Goal: Transaction & Acquisition: Purchase product/service

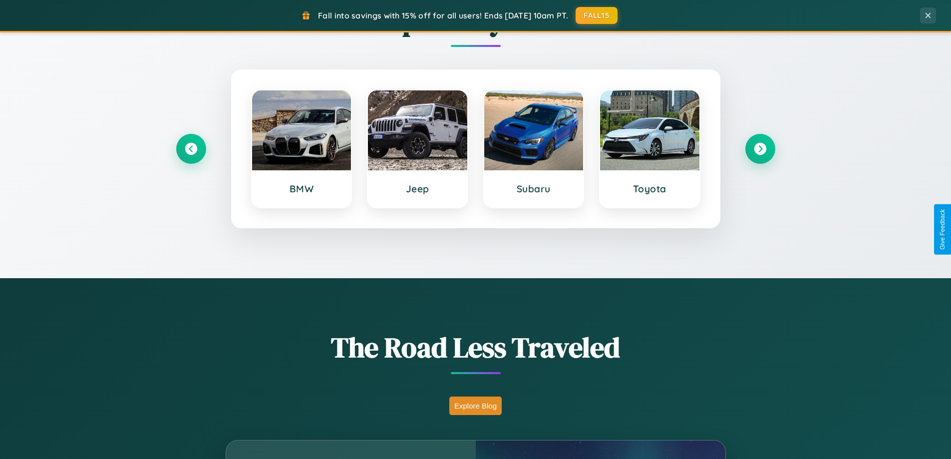
scroll to position [1920, 0]
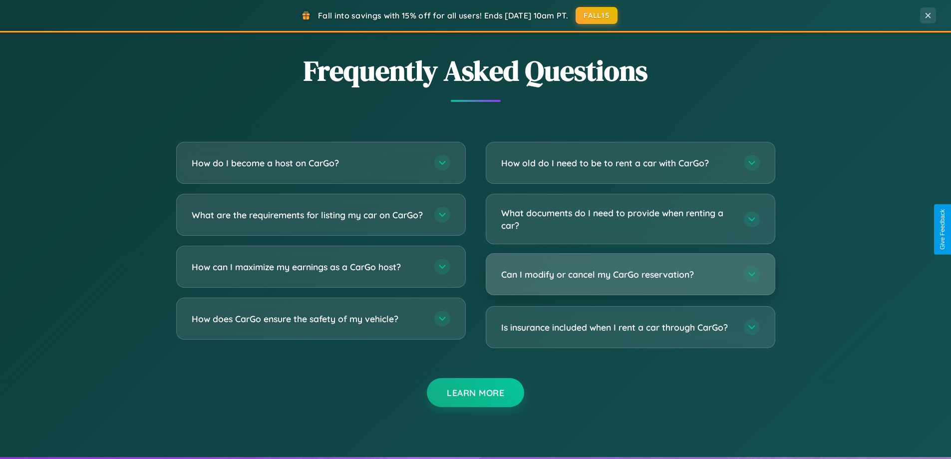
click at [630, 274] on h3 "Can I modify or cancel my CarGo reservation?" at bounding box center [617, 274] width 233 height 12
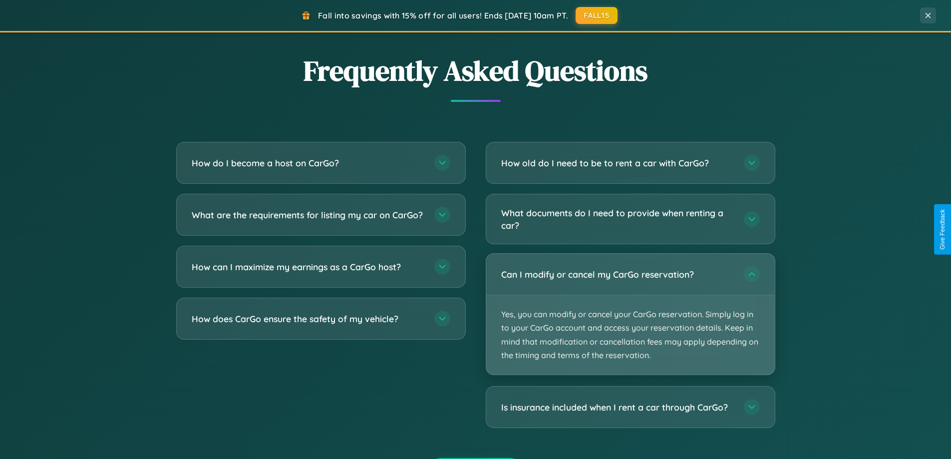
click at [630, 314] on p "Yes, you can modify or cancel your CarGo reservation. Simply log in to your Car…" at bounding box center [630, 334] width 288 height 79
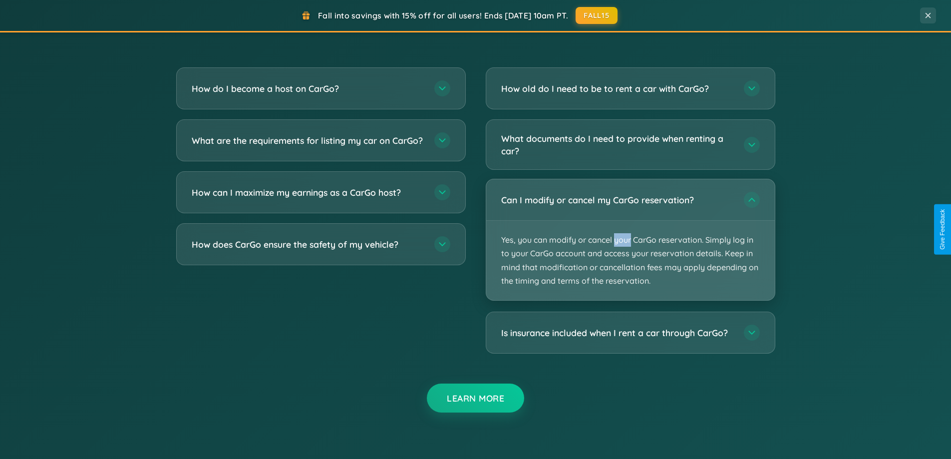
scroll to position [1710, 0]
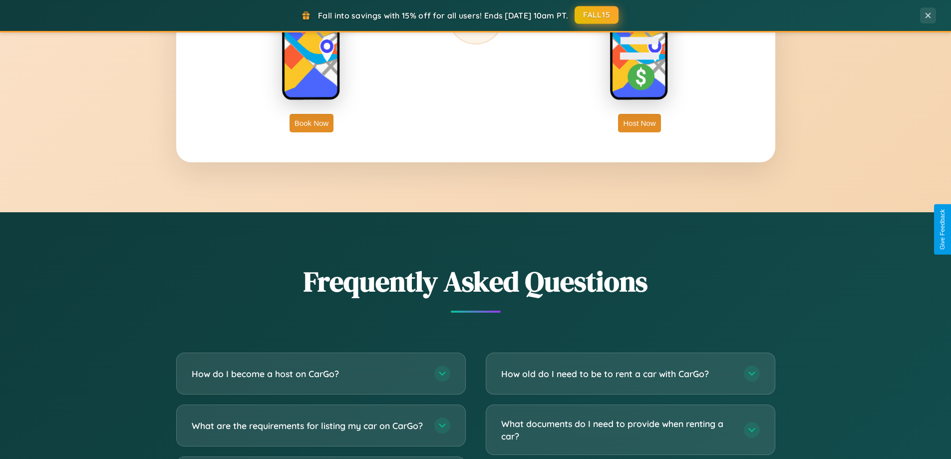
click at [597, 15] on button "FALL15" at bounding box center [596, 15] width 44 height 18
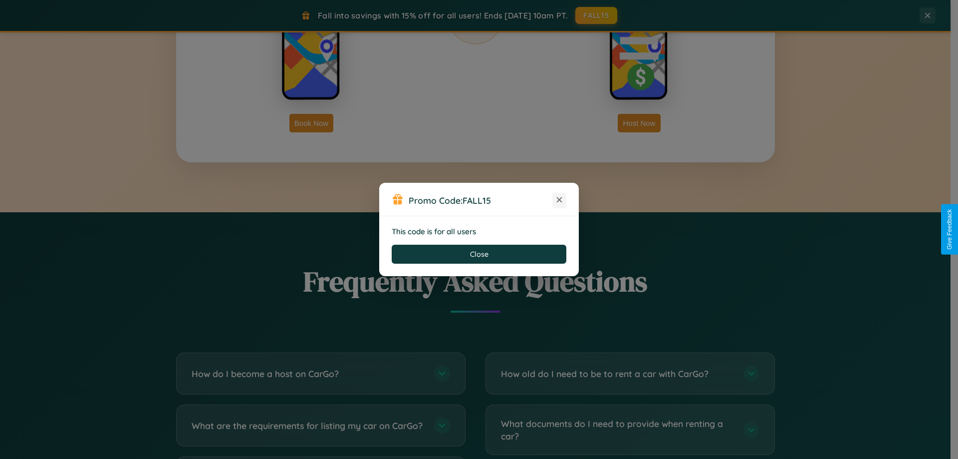
click at [559, 200] on icon at bounding box center [559, 200] width 10 height 10
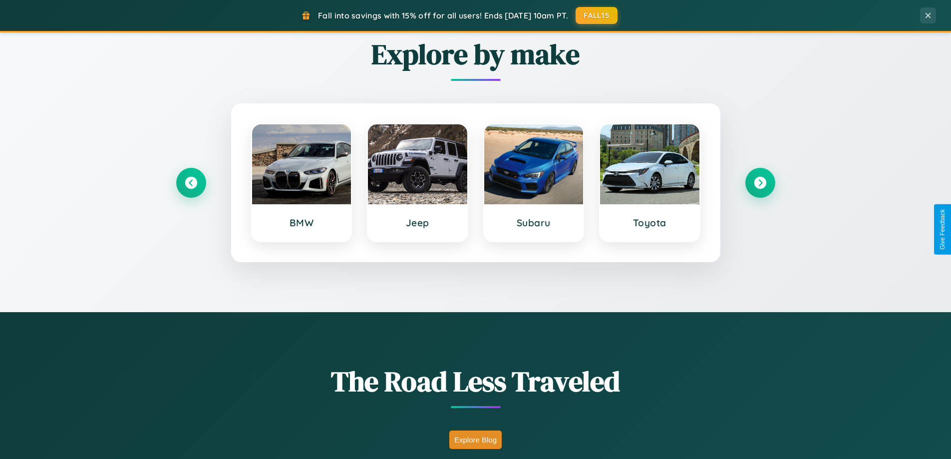
scroll to position [29, 0]
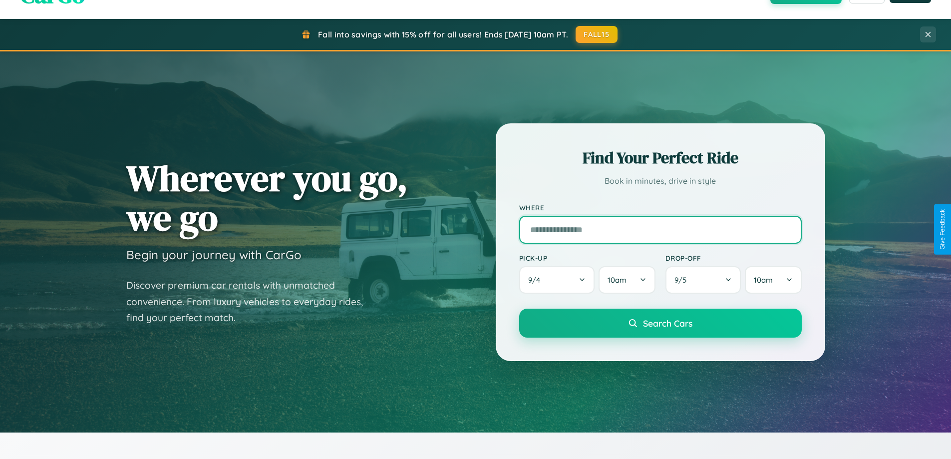
click at [660, 229] on input "text" at bounding box center [660, 230] width 282 height 28
type input "*******"
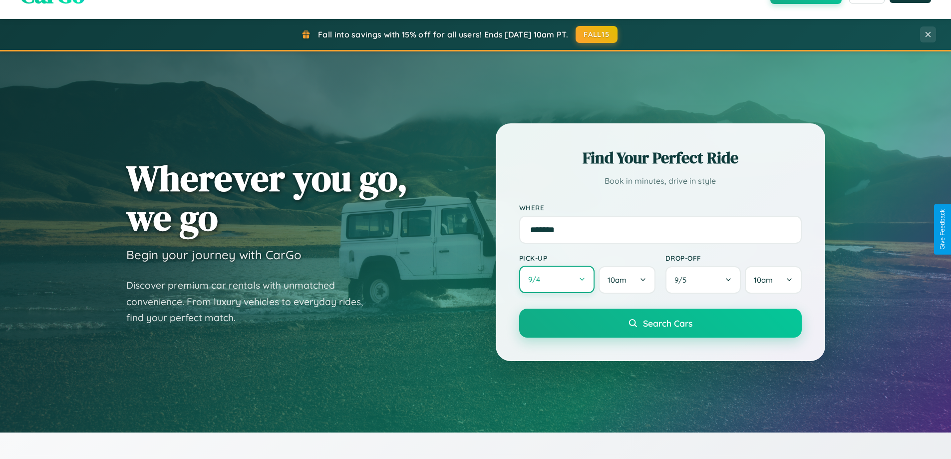
click at [556, 279] on button "9 / 4" at bounding box center [557, 278] width 76 height 27
select select "*"
select select "****"
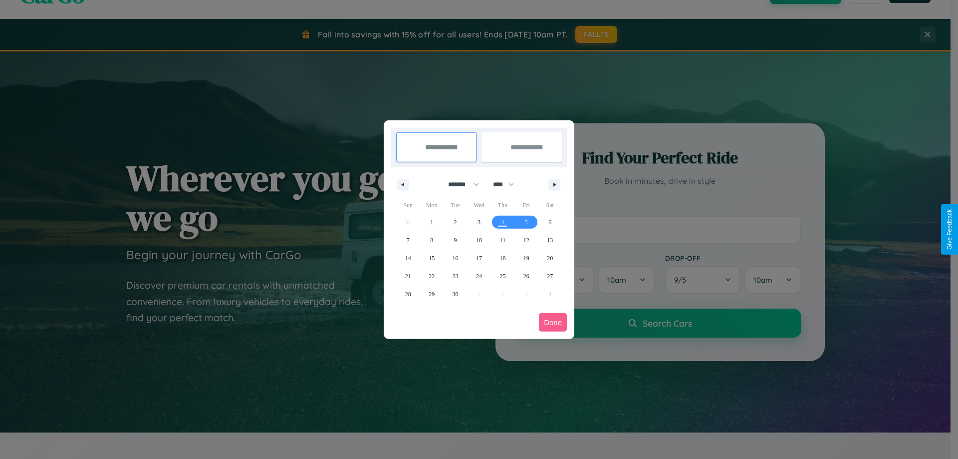
drag, startPoint x: 459, startPoint y: 184, endPoint x: 479, endPoint y: 200, distance: 25.6
click at [459, 184] on select "******* ******** ***** ***** *** **** **** ****** ********* ******* ******** **…" at bounding box center [462, 184] width 42 height 16
select select "*"
drag, startPoint x: 508, startPoint y: 184, endPoint x: 479, endPoint y: 200, distance: 33.1
click at [508, 184] on select "**** **** **** **** **** **** **** **** **** **** **** **** **** **** **** ****…" at bounding box center [503, 184] width 30 height 16
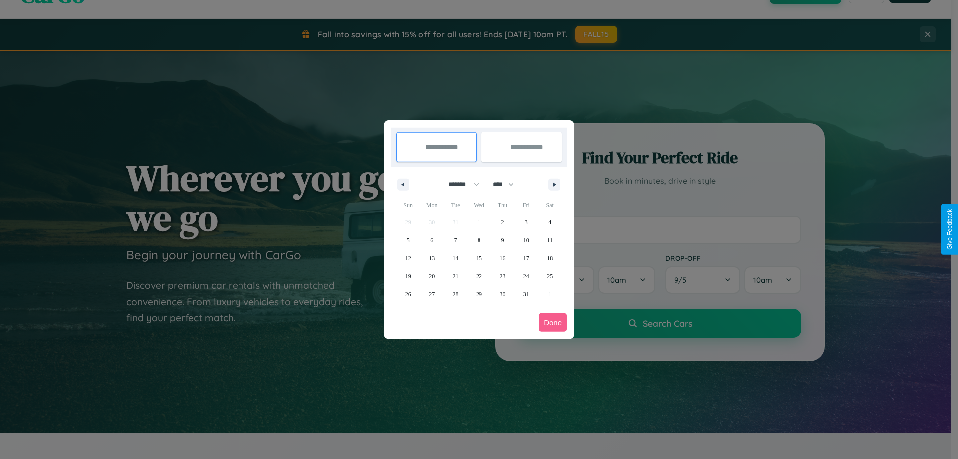
select select "****"
click at [432, 240] on span "5" at bounding box center [431, 240] width 3 height 18
type input "**********"
click at [550, 240] on span "10" at bounding box center [550, 240] width 6 height 18
type input "**********"
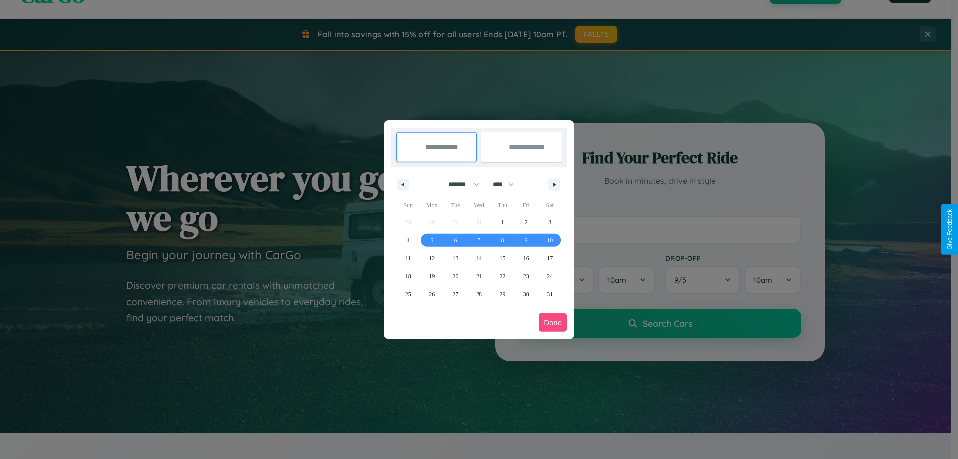
click at [553, 322] on button "Done" at bounding box center [553, 322] width 28 height 18
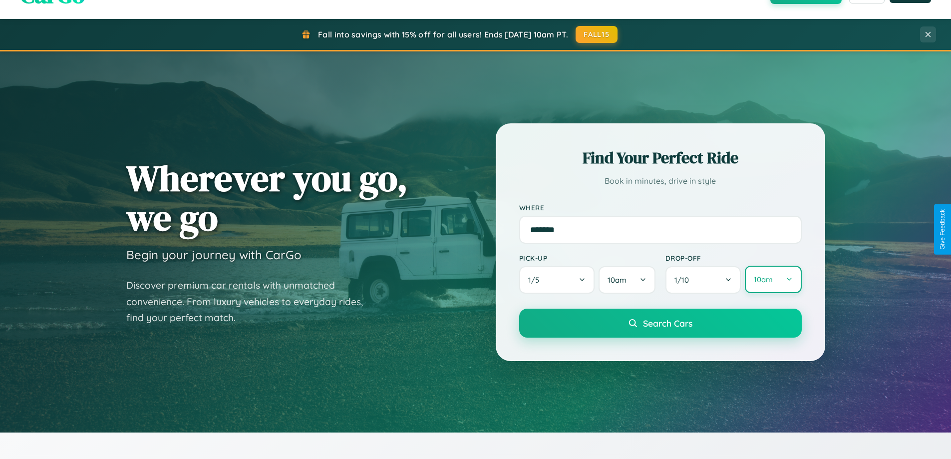
click at [773, 279] on button "10am" at bounding box center [773, 278] width 56 height 27
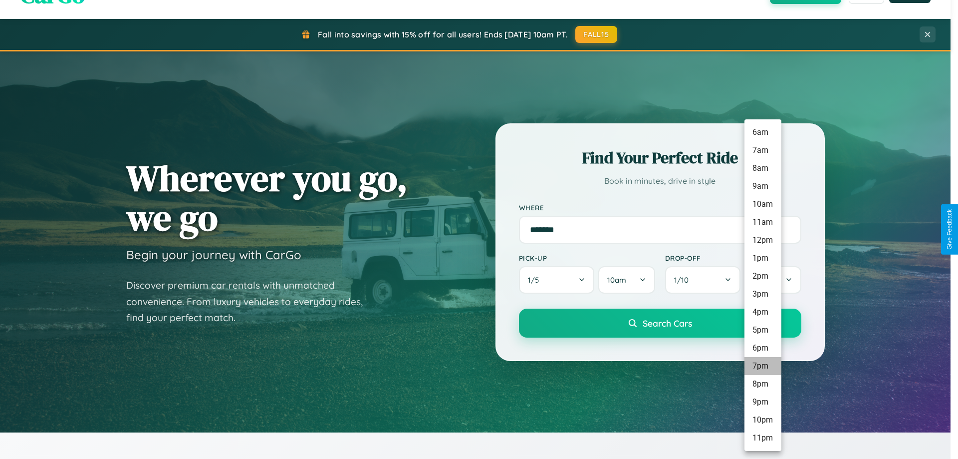
click at [763, 366] on li "7pm" at bounding box center [763, 366] width 37 height 18
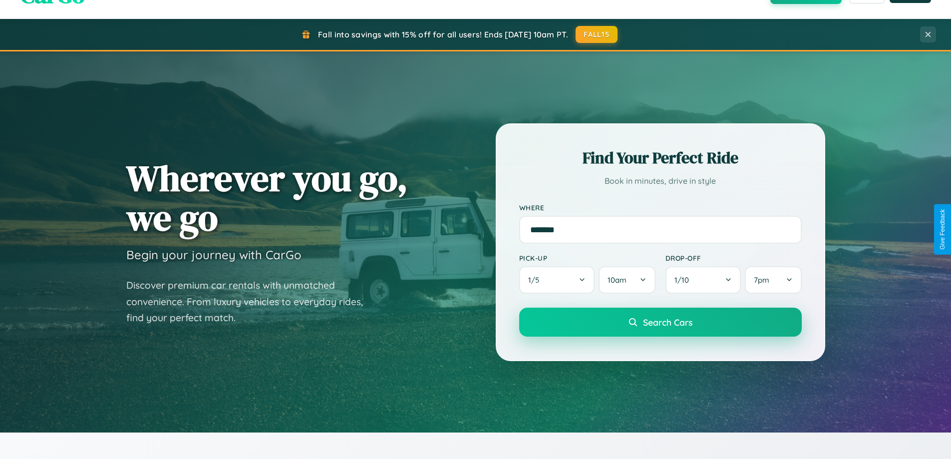
click at [660, 323] on span "Search Cars" at bounding box center [667, 321] width 49 height 11
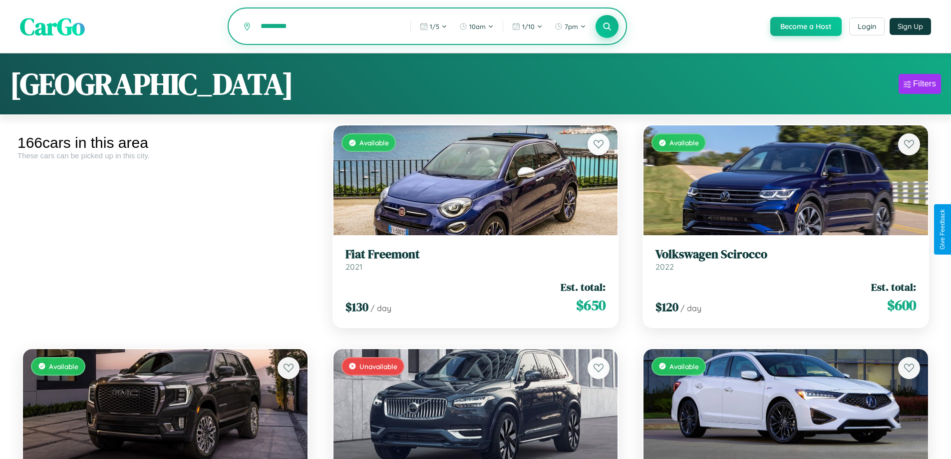
type input "*********"
click at [606, 27] on icon at bounding box center [606, 25] width 9 height 9
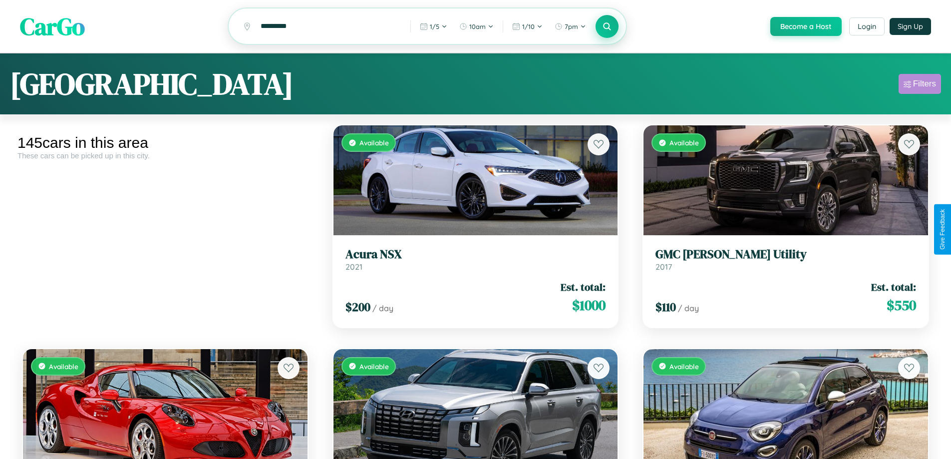
click at [919, 85] on div "Filters" at bounding box center [924, 84] width 23 height 10
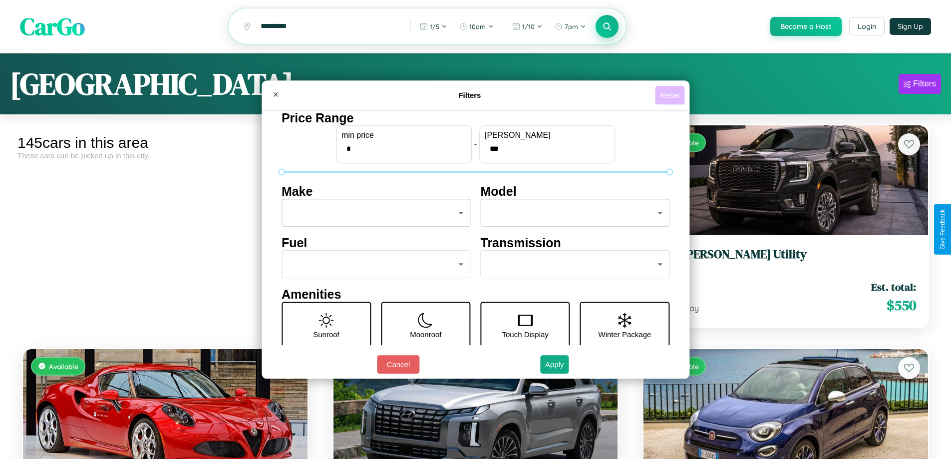
click at [671, 95] on button "Reset" at bounding box center [669, 95] width 29 height 18
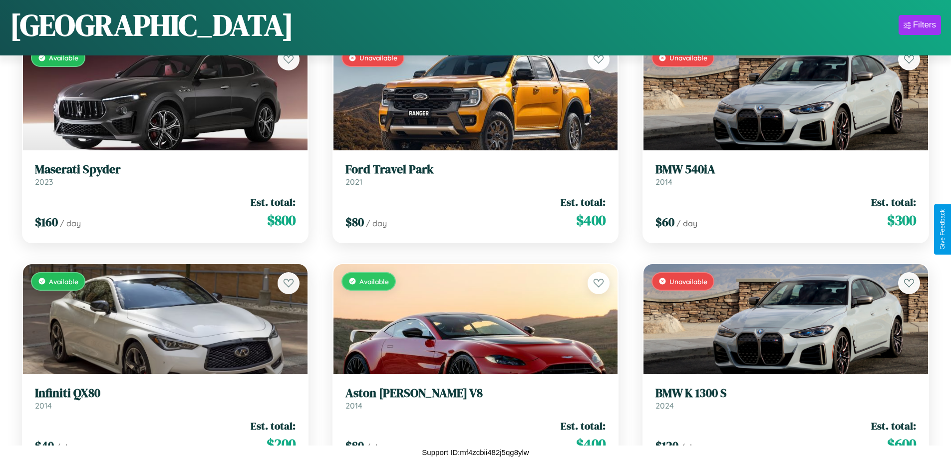
scroll to position [9526, 0]
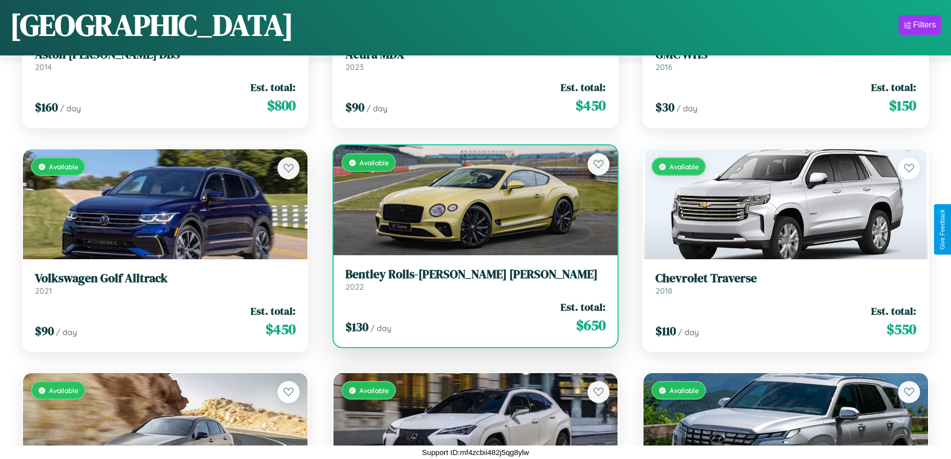
click at [471, 283] on link "Bentley Rolls-Royce Park Ward 2022" at bounding box center [475, 279] width 260 height 24
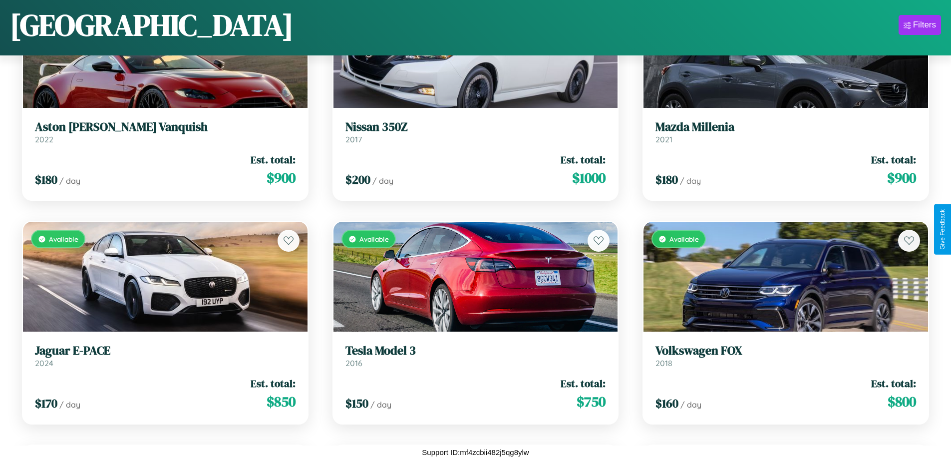
scroll to position [1258, 0]
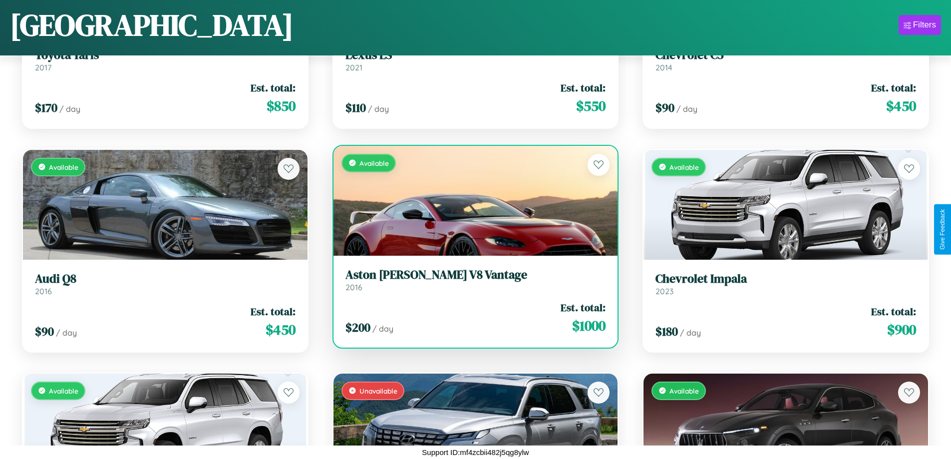
click at [471, 279] on h3 "Aston Martin V8 Vantage" at bounding box center [475, 274] width 260 height 14
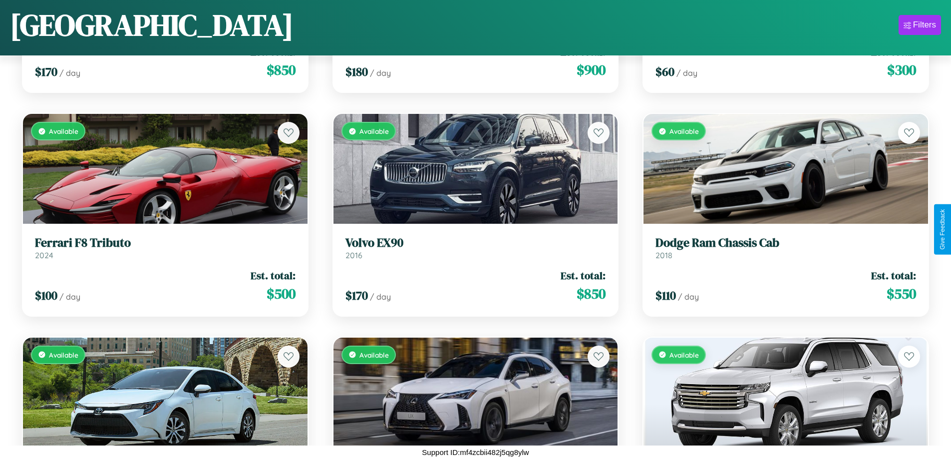
scroll to position [811, 0]
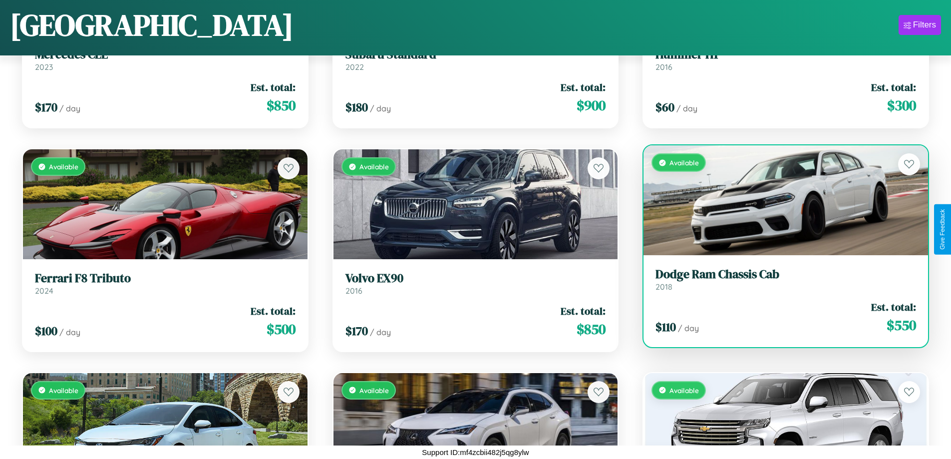
click at [779, 201] on div "Available" at bounding box center [785, 200] width 284 height 110
click at [779, 200] on div "Available" at bounding box center [785, 200] width 284 height 110
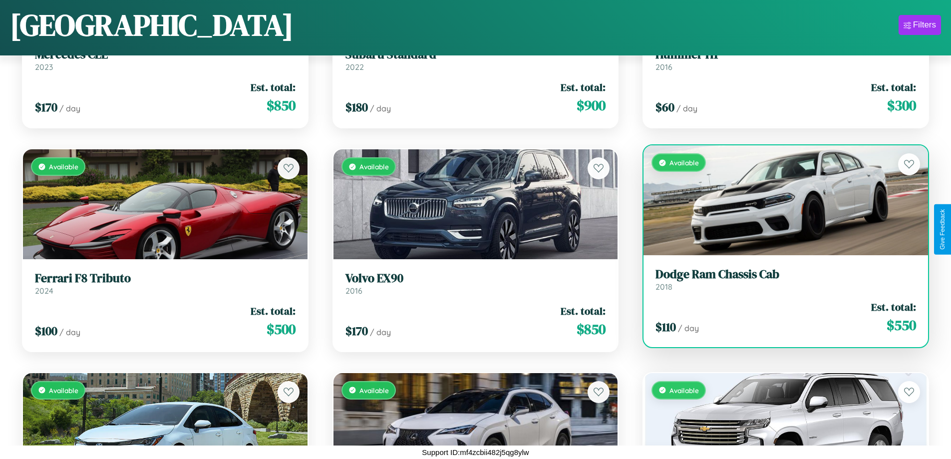
click at [779, 200] on div "Available" at bounding box center [785, 200] width 284 height 110
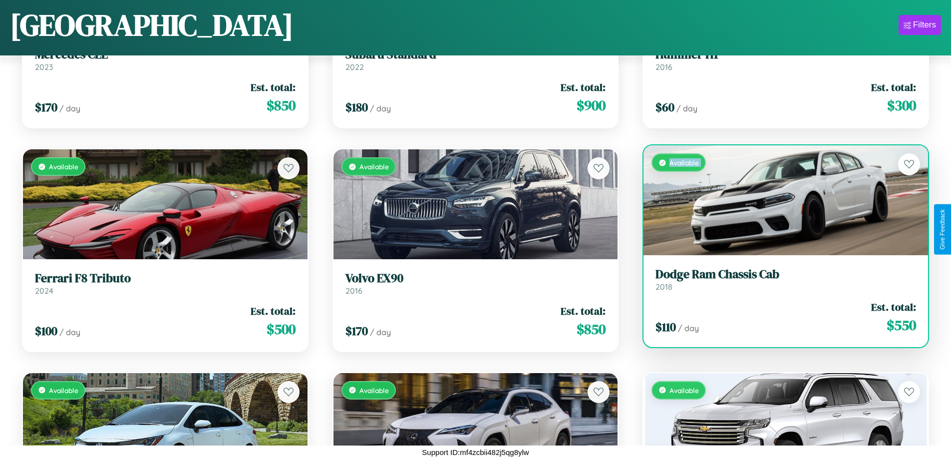
click at [779, 200] on div "Available" at bounding box center [785, 200] width 284 height 110
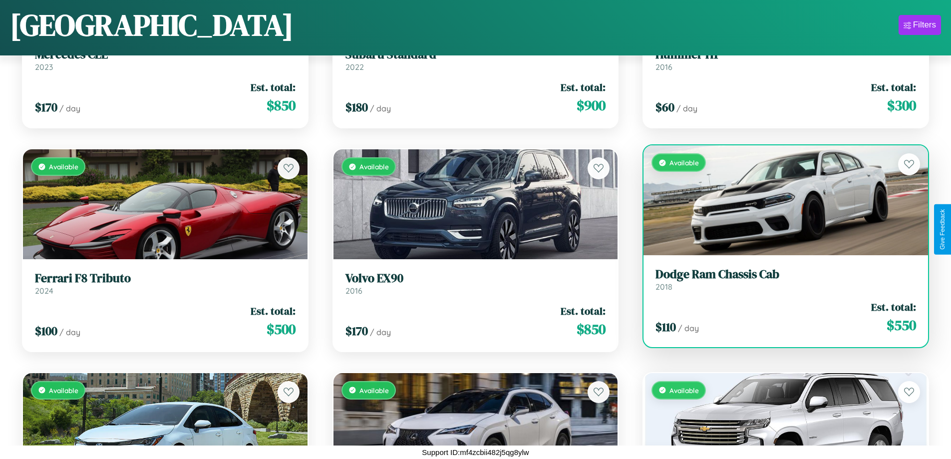
click at [779, 200] on div "Available" at bounding box center [785, 200] width 284 height 110
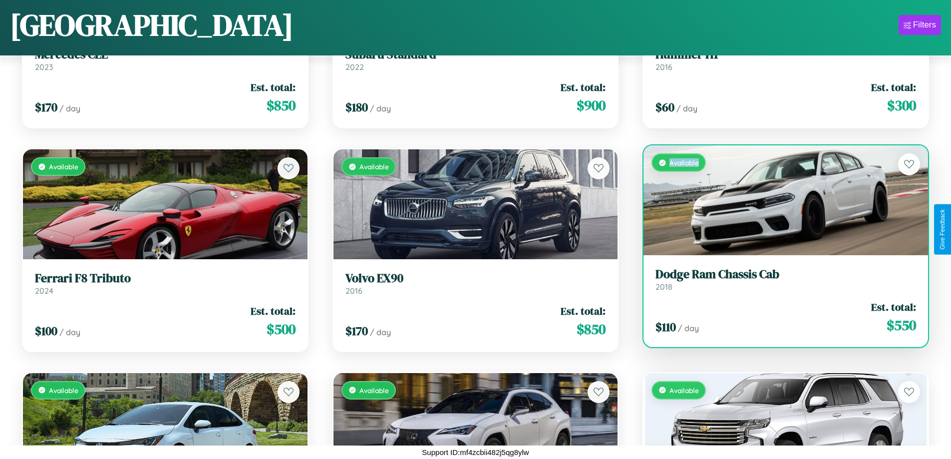
click at [779, 200] on div "Available" at bounding box center [785, 200] width 284 height 110
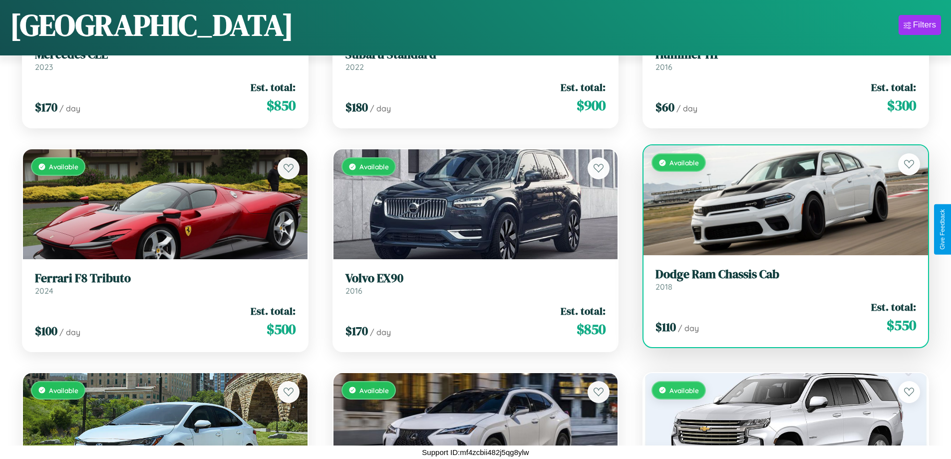
click at [779, 279] on h3 "Dodge Ram Chassis Cab" at bounding box center [785, 274] width 260 height 14
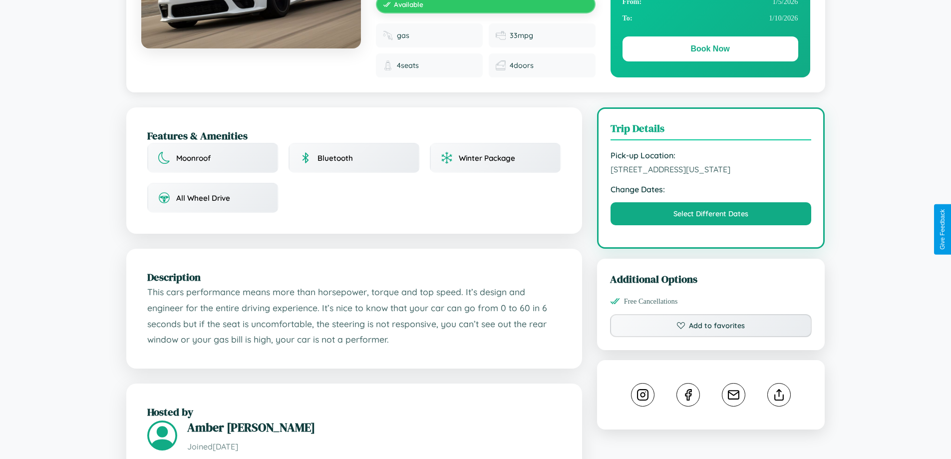
scroll to position [346, 0]
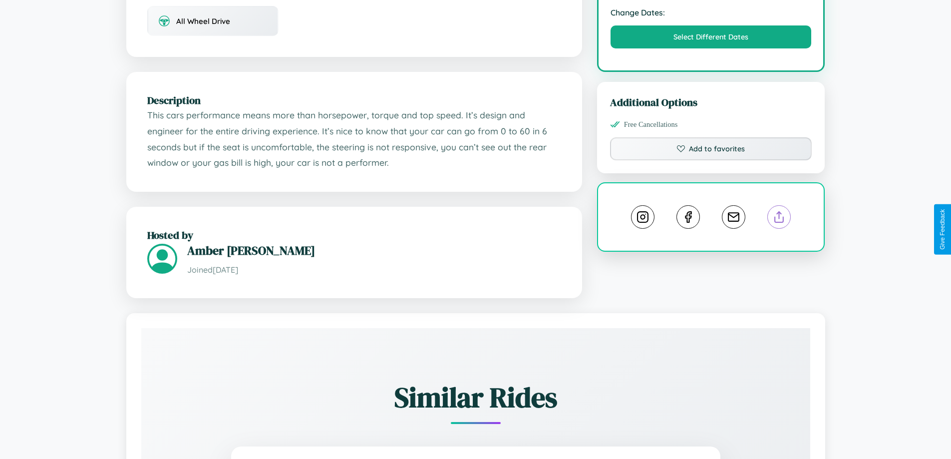
click at [779, 219] on line at bounding box center [779, 215] width 0 height 7
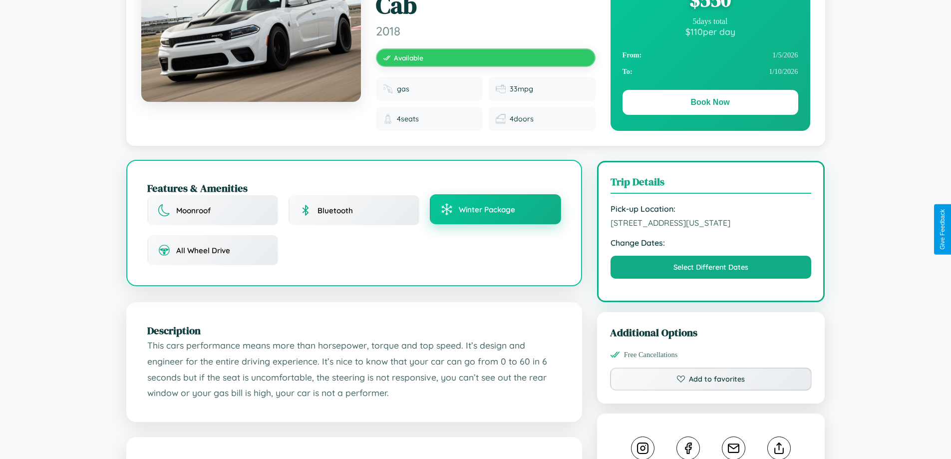
scroll to position [115, 0]
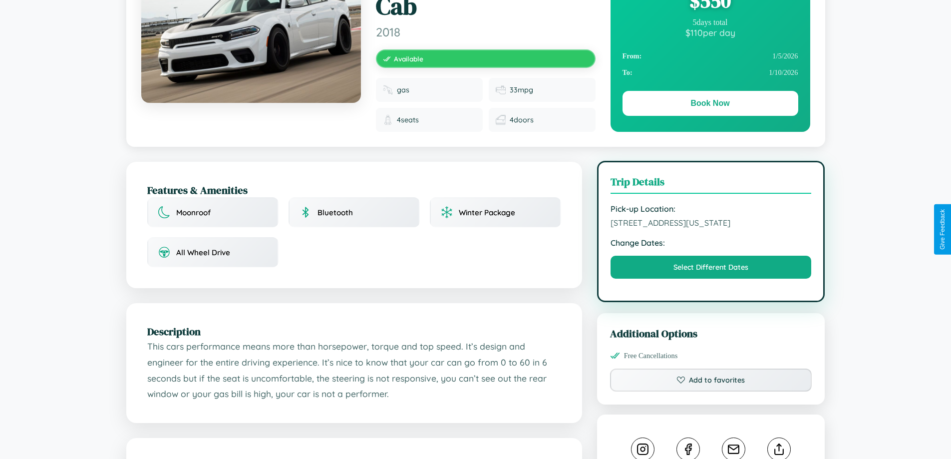
click at [711, 228] on span "9090 Second Street San Diego California 62734 United States" at bounding box center [710, 223] width 201 height 10
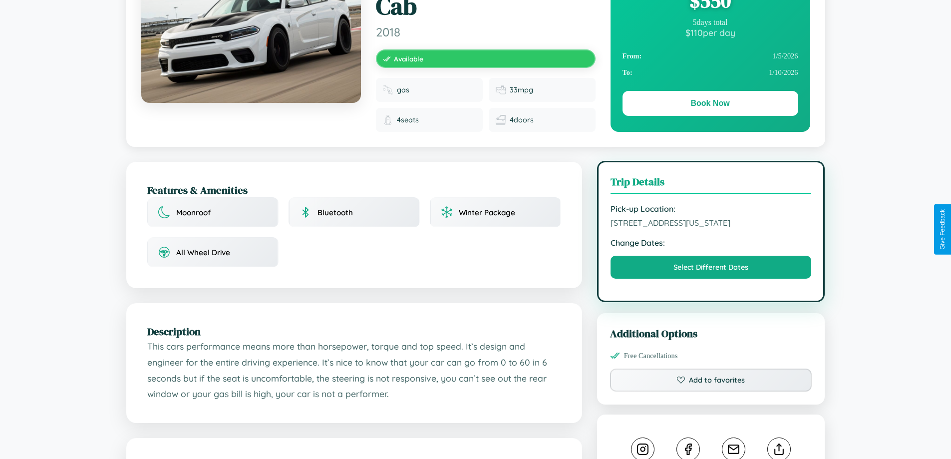
click at [711, 228] on span "9090 Second Street San Diego California 62734 United States" at bounding box center [710, 223] width 201 height 10
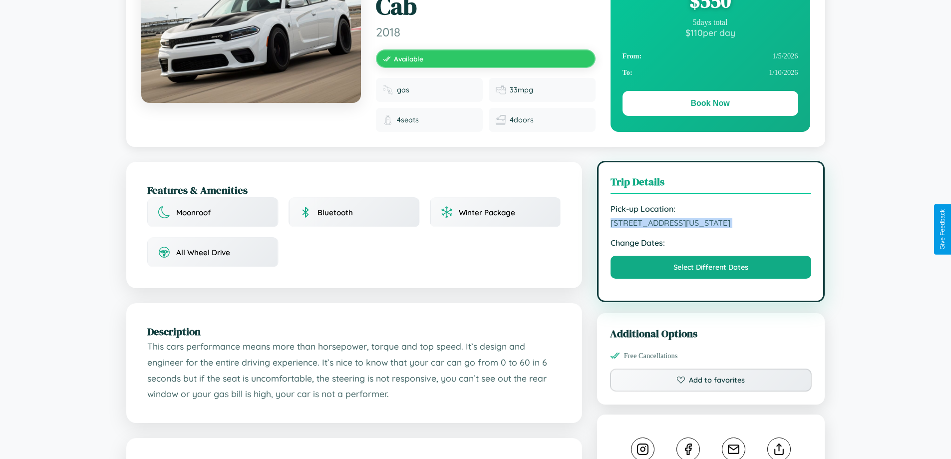
click at [711, 228] on span "9090 Second Street San Diego California 62734 United States" at bounding box center [710, 223] width 201 height 10
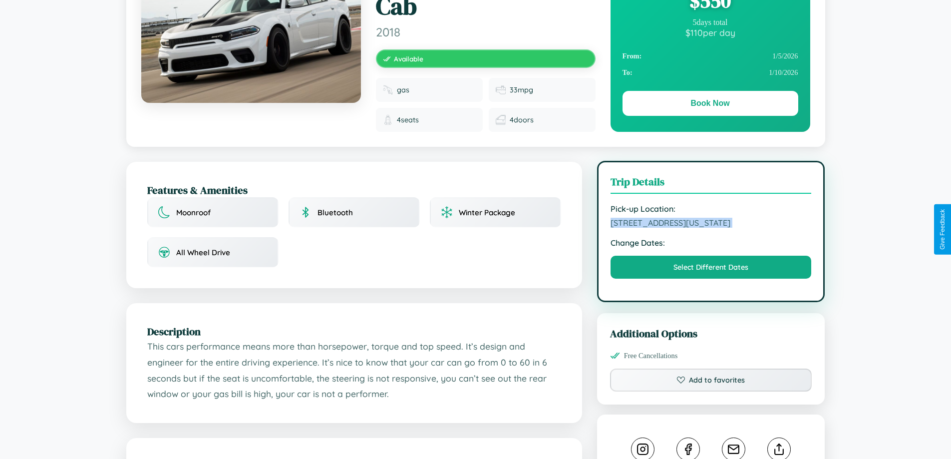
click at [711, 228] on span "9090 Second Street San Diego California 62734 United States" at bounding box center [710, 223] width 201 height 10
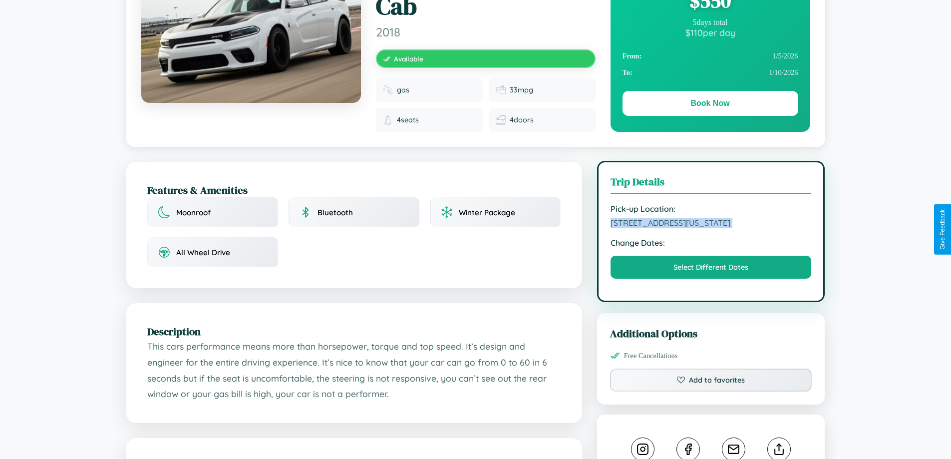
click at [711, 228] on span "9090 Second Street San Diego California 62734 United States" at bounding box center [710, 223] width 201 height 10
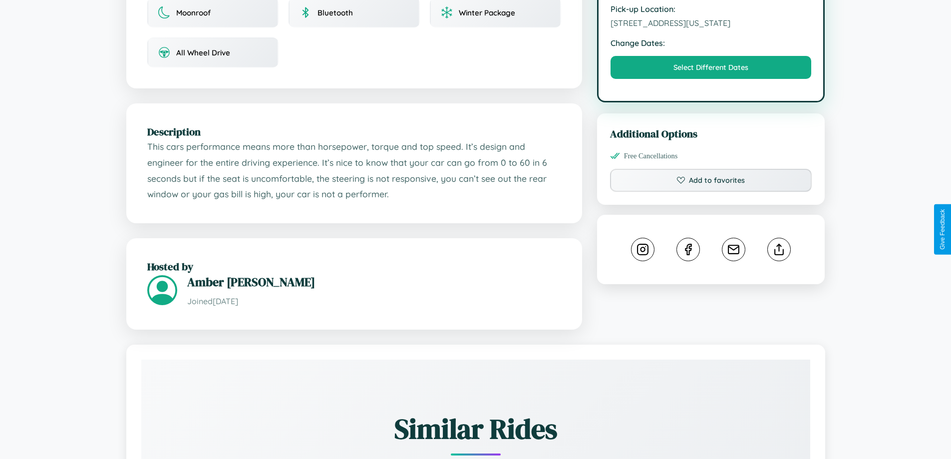
scroll to position [346, 0]
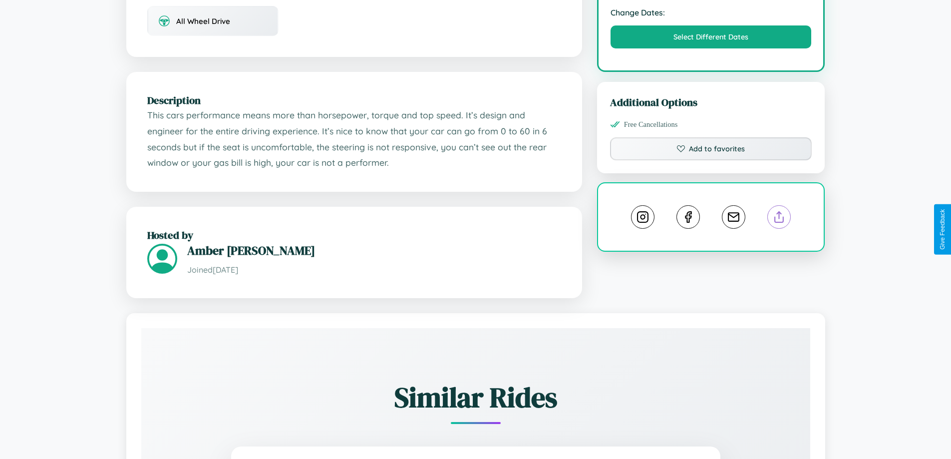
click at [779, 219] on line at bounding box center [779, 215] width 0 height 7
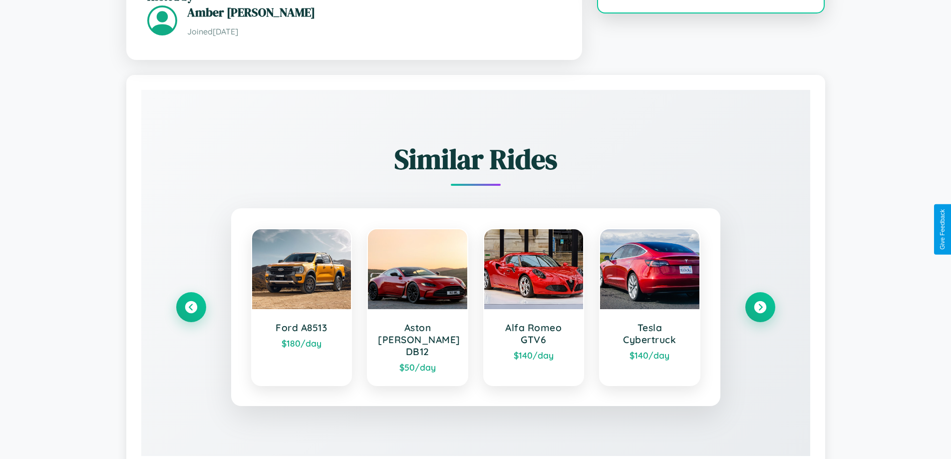
scroll to position [609, 0]
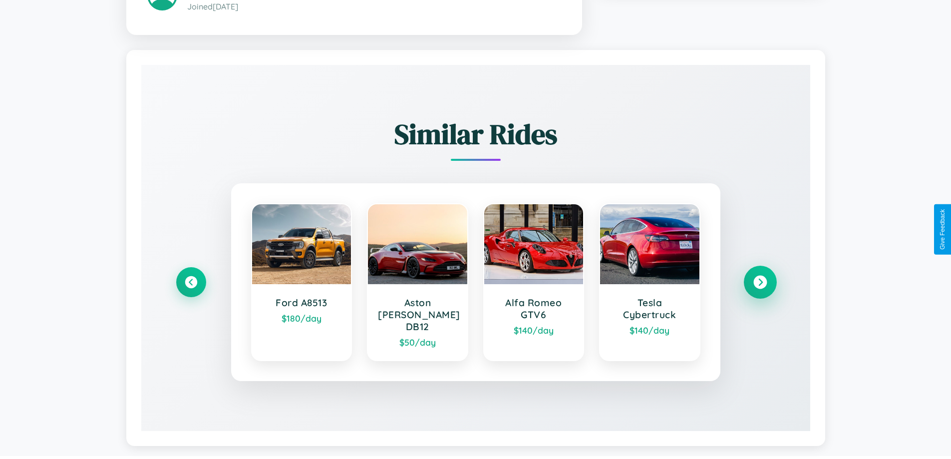
click at [760, 277] on icon at bounding box center [759, 281] width 13 height 13
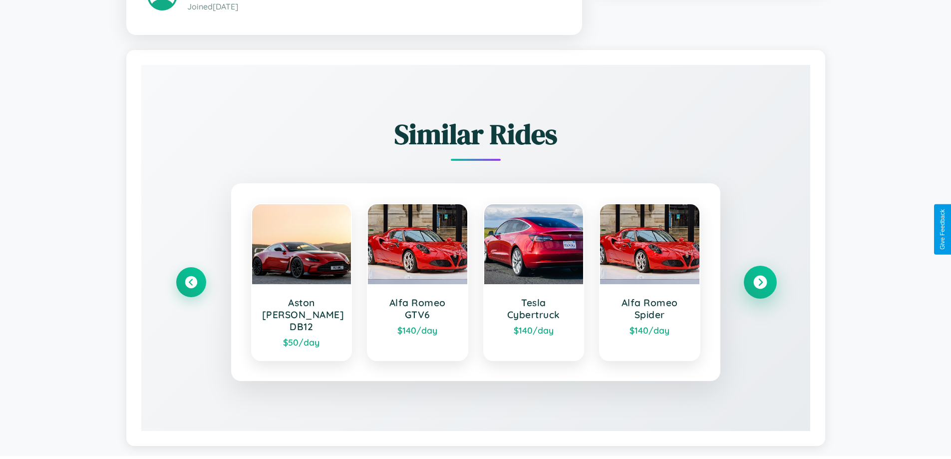
click at [760, 277] on icon at bounding box center [759, 281] width 13 height 13
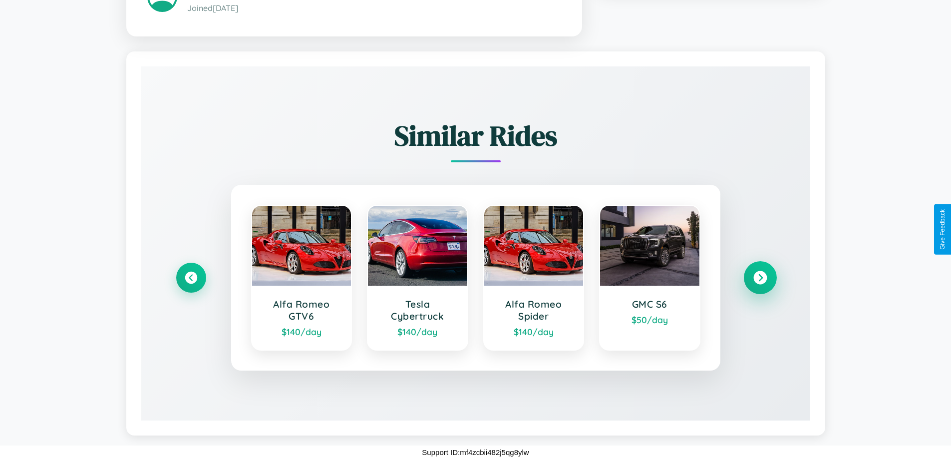
click at [760, 277] on icon at bounding box center [759, 276] width 13 height 13
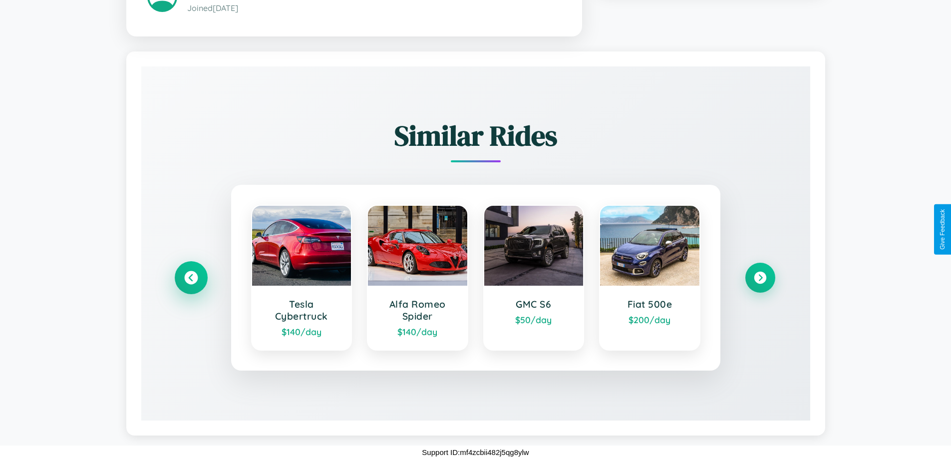
click at [191, 277] on icon at bounding box center [190, 276] width 13 height 13
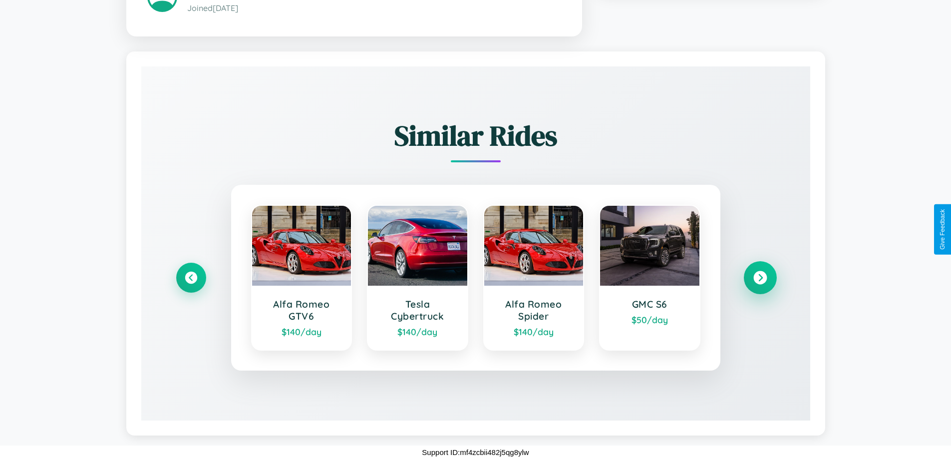
click at [760, 277] on icon at bounding box center [759, 276] width 13 height 13
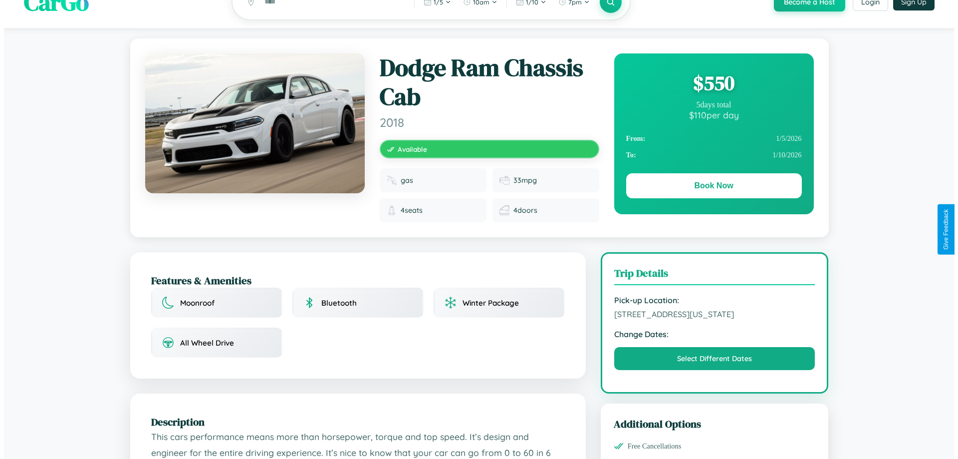
scroll to position [0, 0]
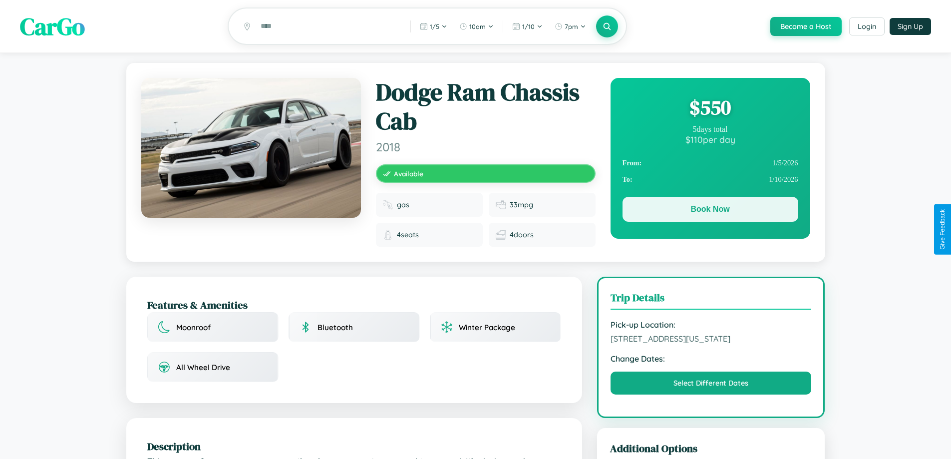
click at [710, 211] on button "Book Now" at bounding box center [710, 209] width 176 height 25
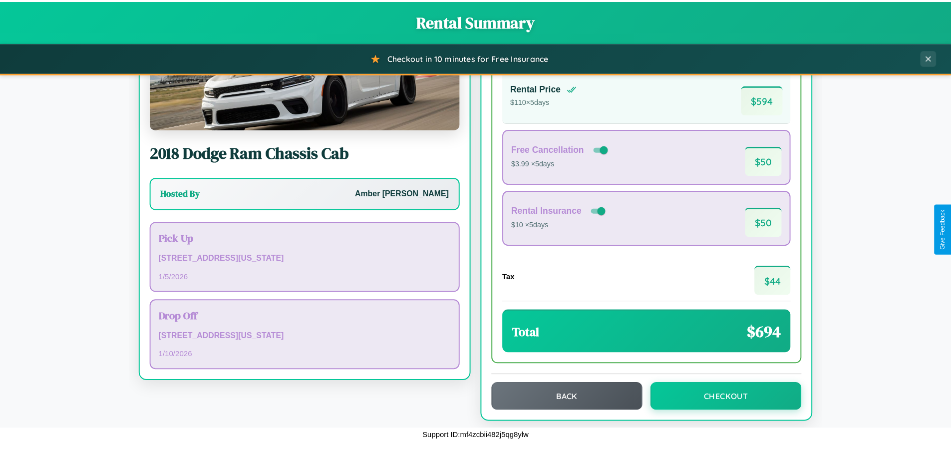
scroll to position [68, 0]
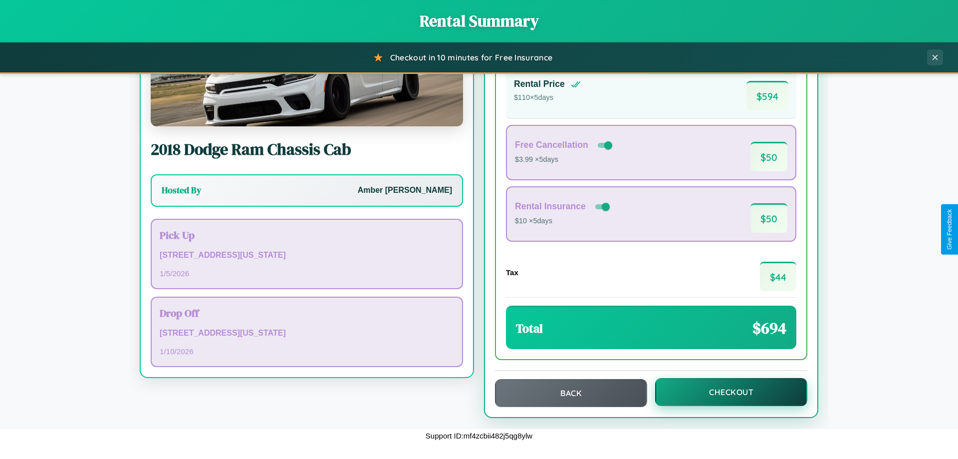
click at [725, 392] on button "Checkout" at bounding box center [731, 392] width 152 height 28
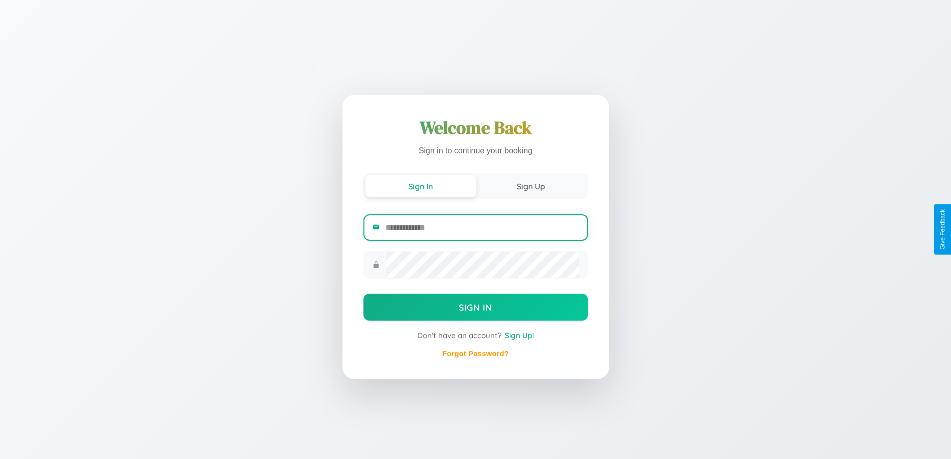
click at [482, 227] on input "email" at bounding box center [481, 227] width 193 height 24
type input "**********"
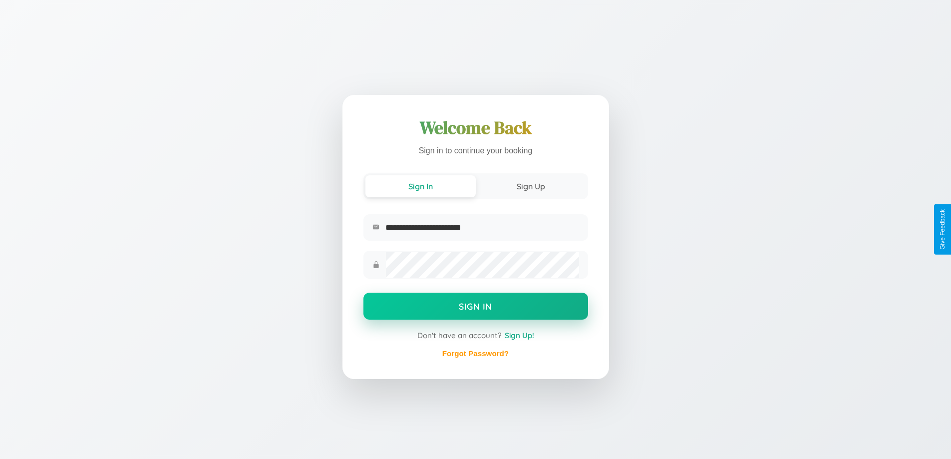
click at [475, 307] on button "Sign In" at bounding box center [475, 305] width 225 height 27
